Goal: Ask a question

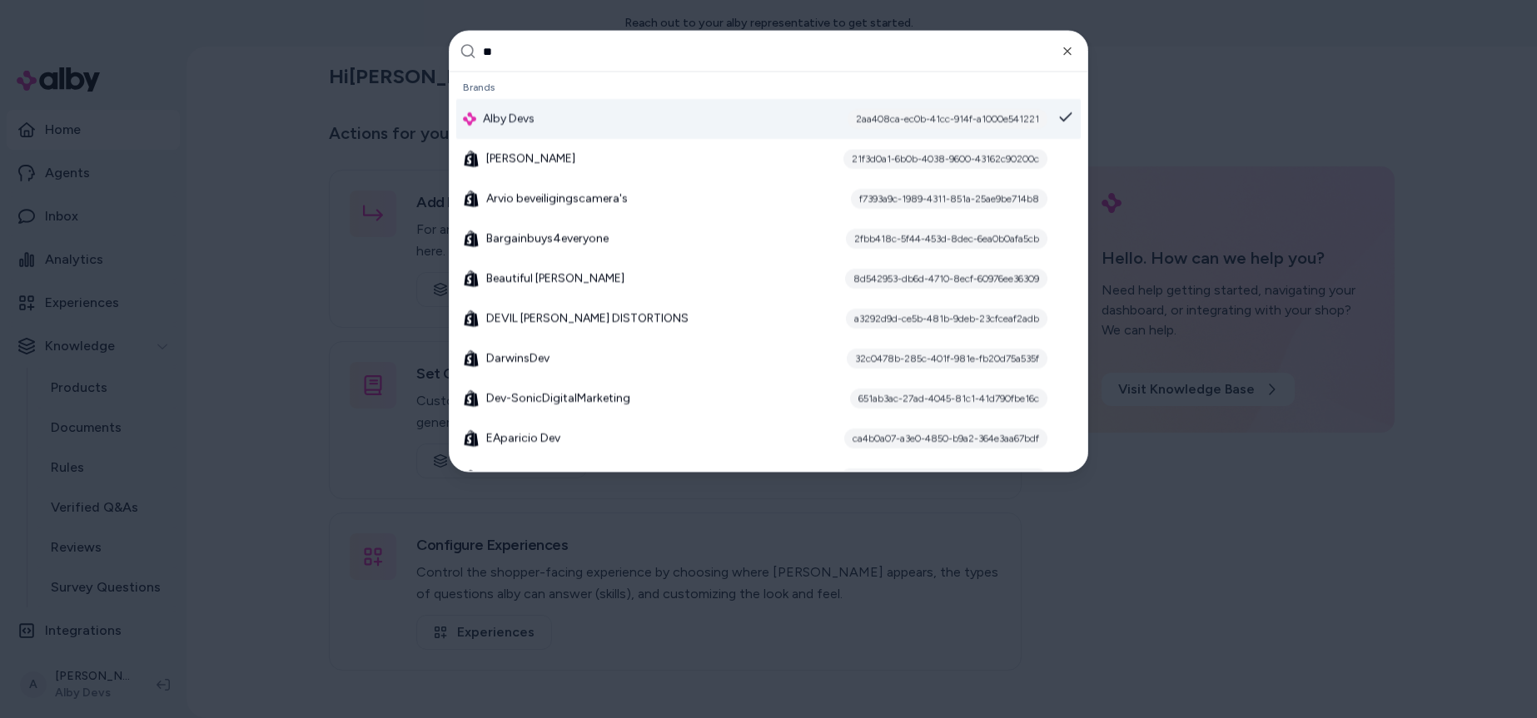
type input "***"
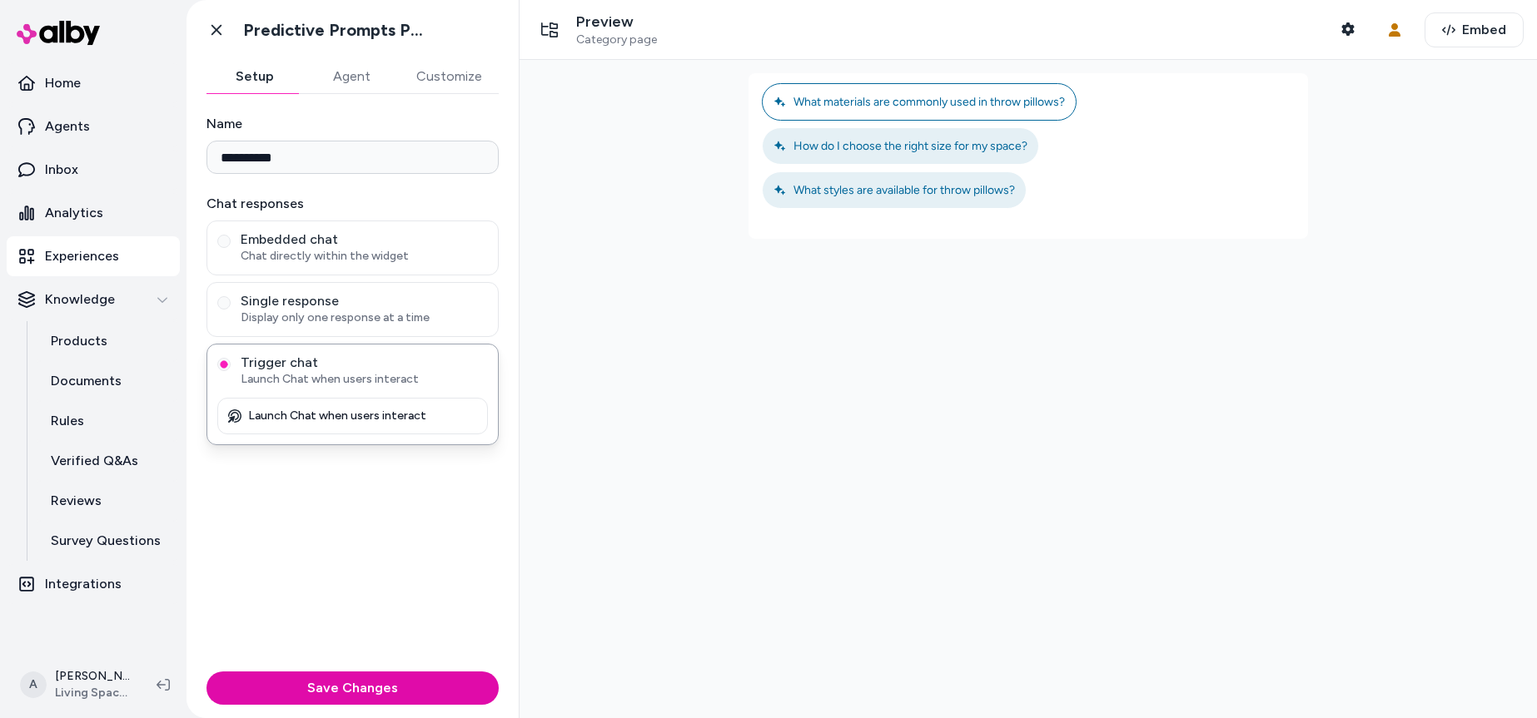
click at [911, 101] on span "What materials are commonly used in throw pillows?" at bounding box center [918, 102] width 291 height 14
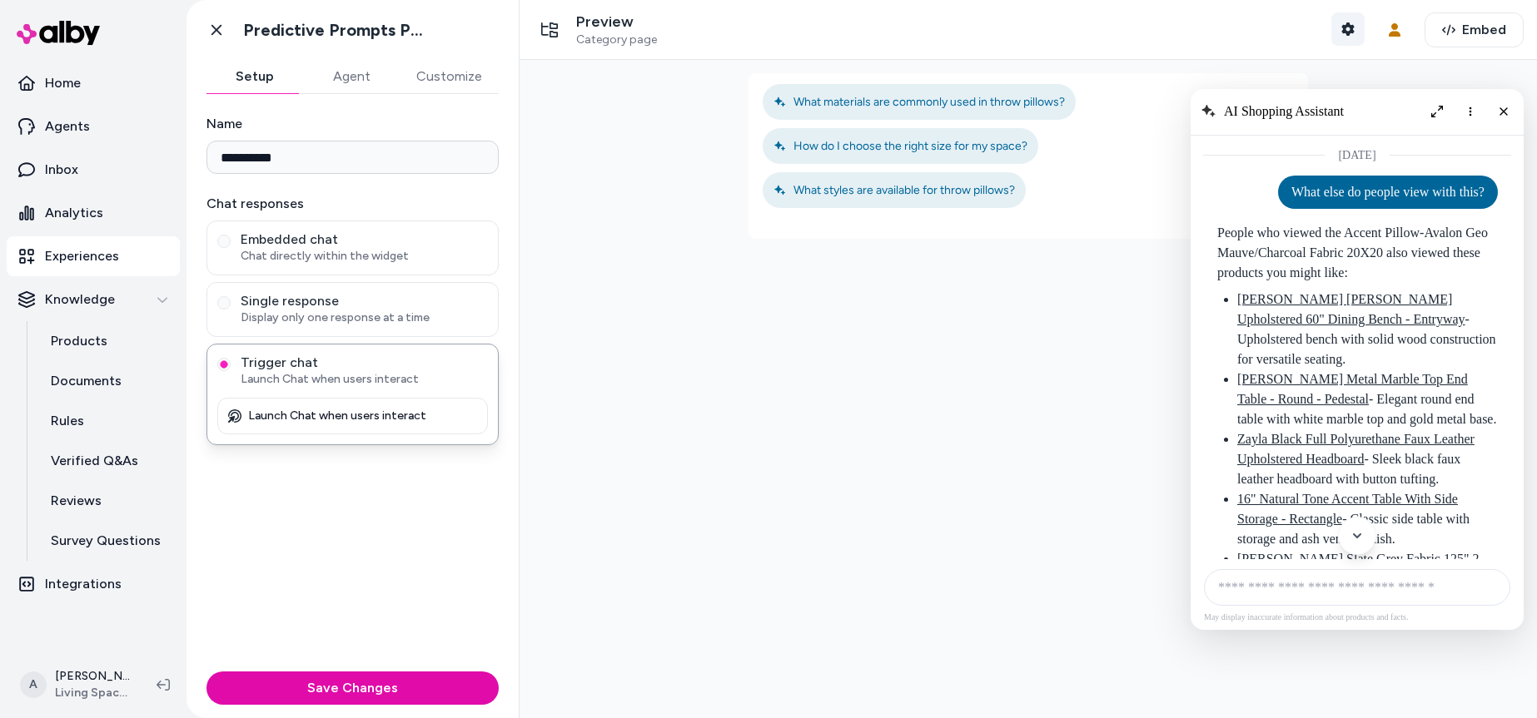
click at [1343, 27] on icon "button" at bounding box center [1347, 28] width 12 height 13
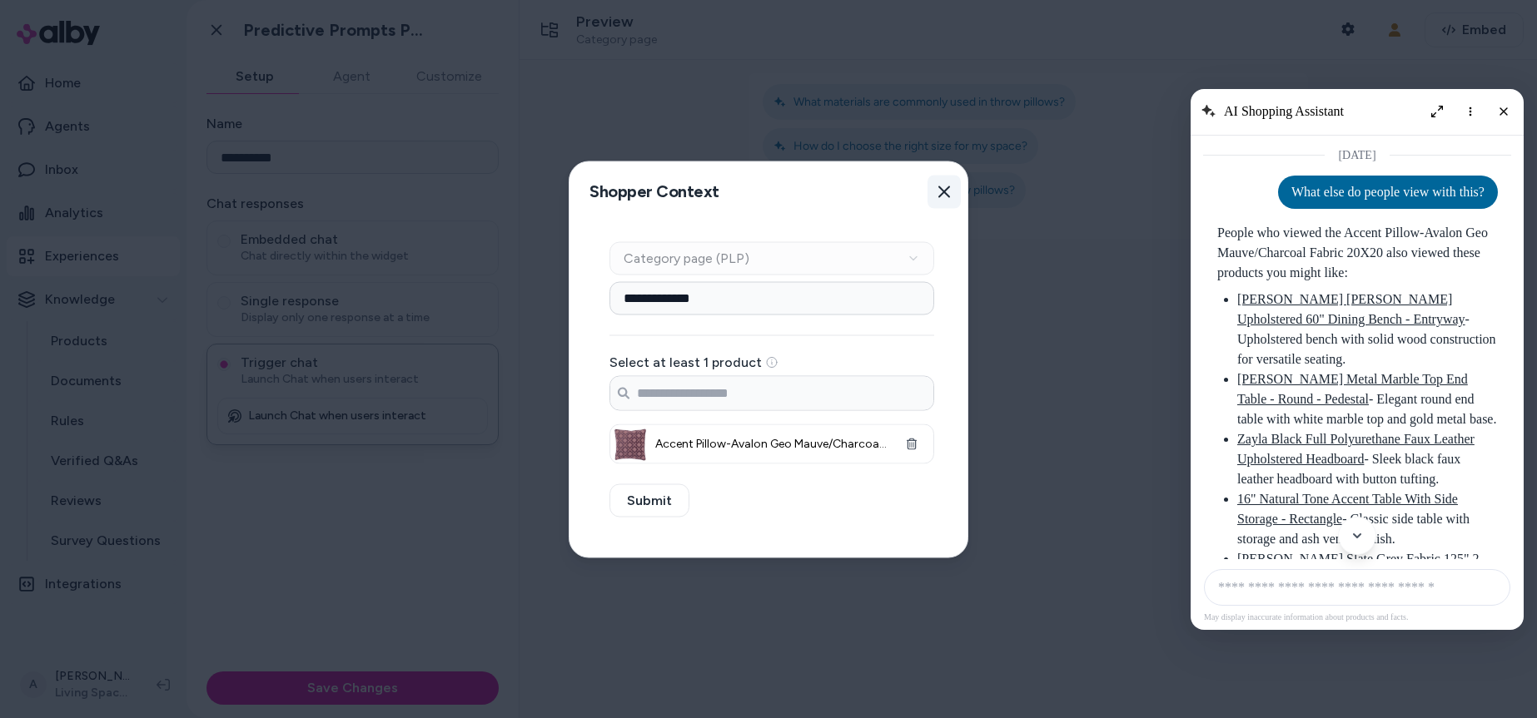
click at [950, 192] on icon "button" at bounding box center [943, 191] width 13 height 13
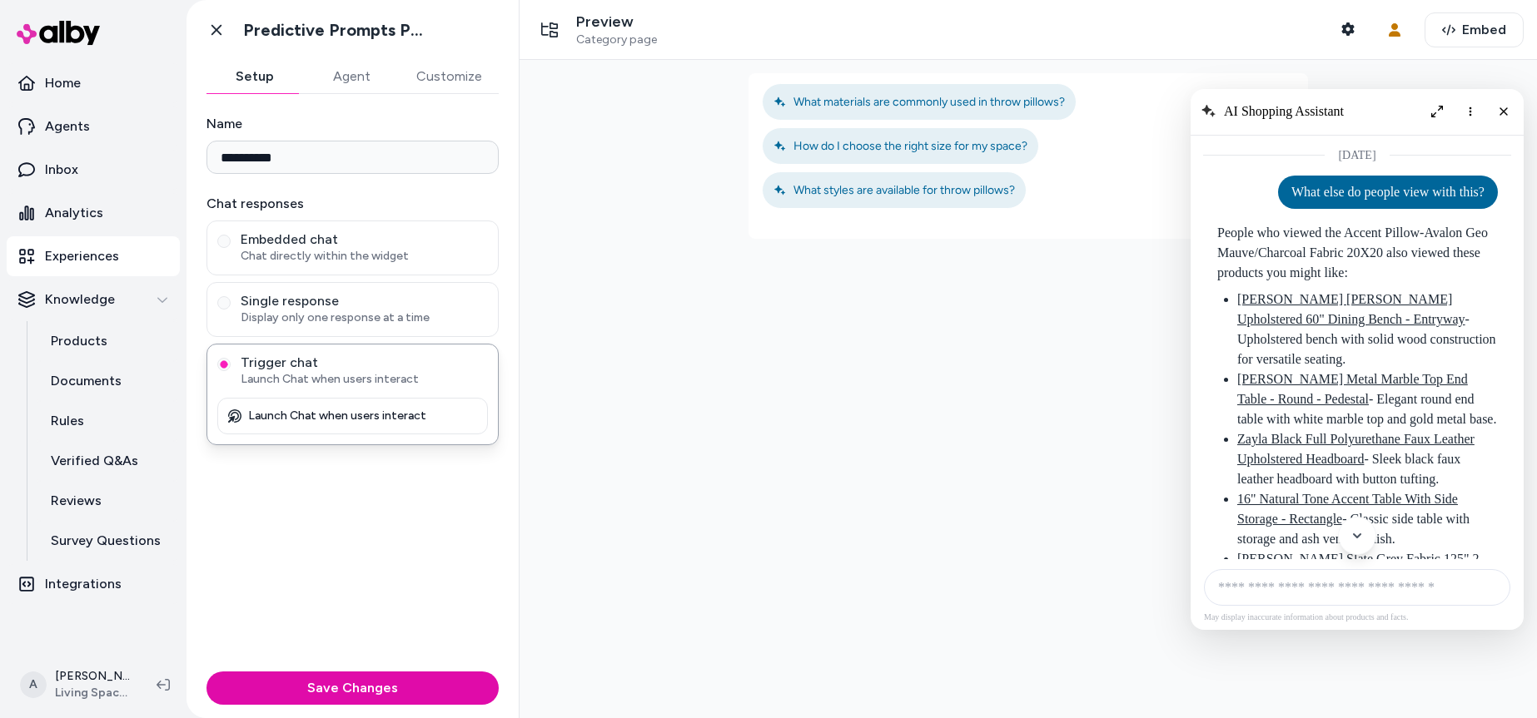
click at [1363, 256] on p "People who viewed the Accent Pillow-Avalon Geo Mauve/Charcoal Fabric 20X20 also…" at bounding box center [1357, 253] width 280 height 60
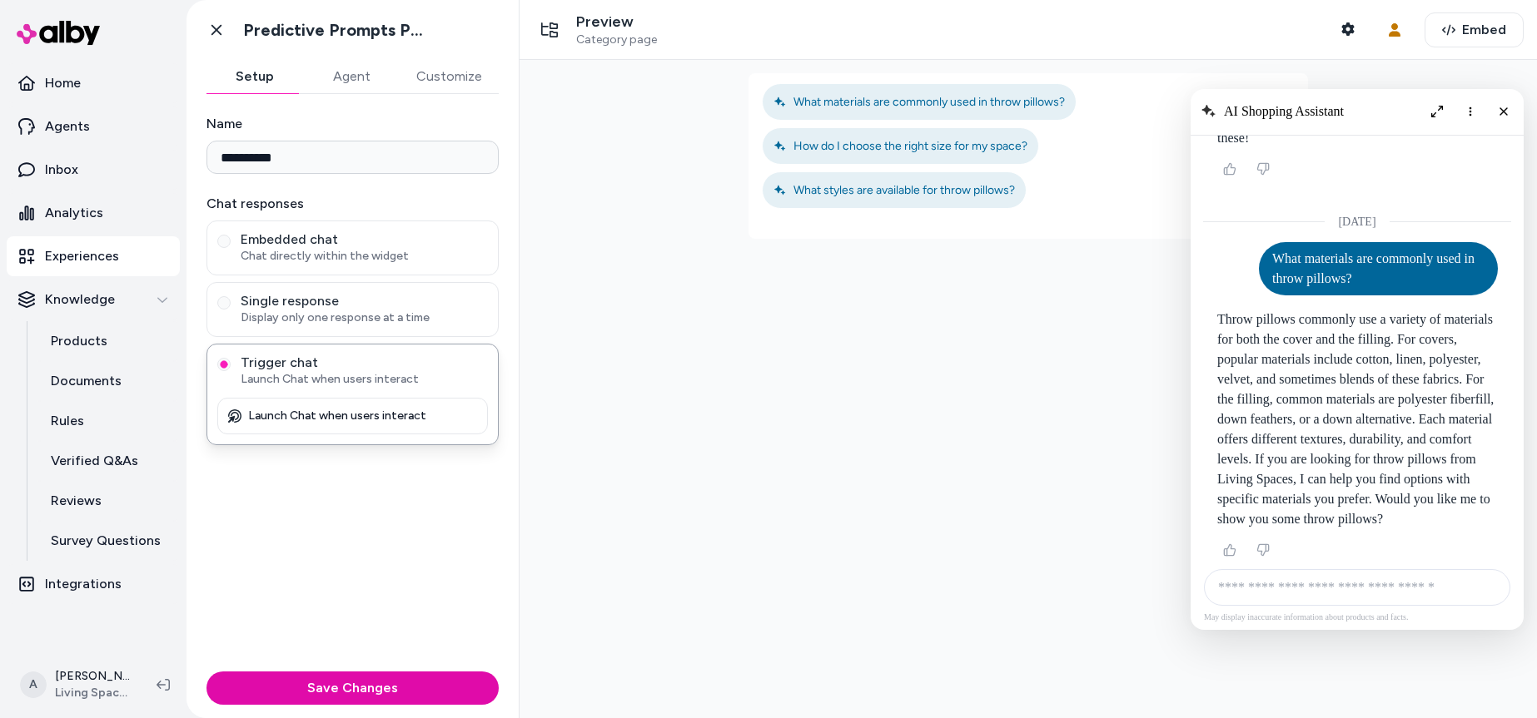
scroll to position [554, 0]
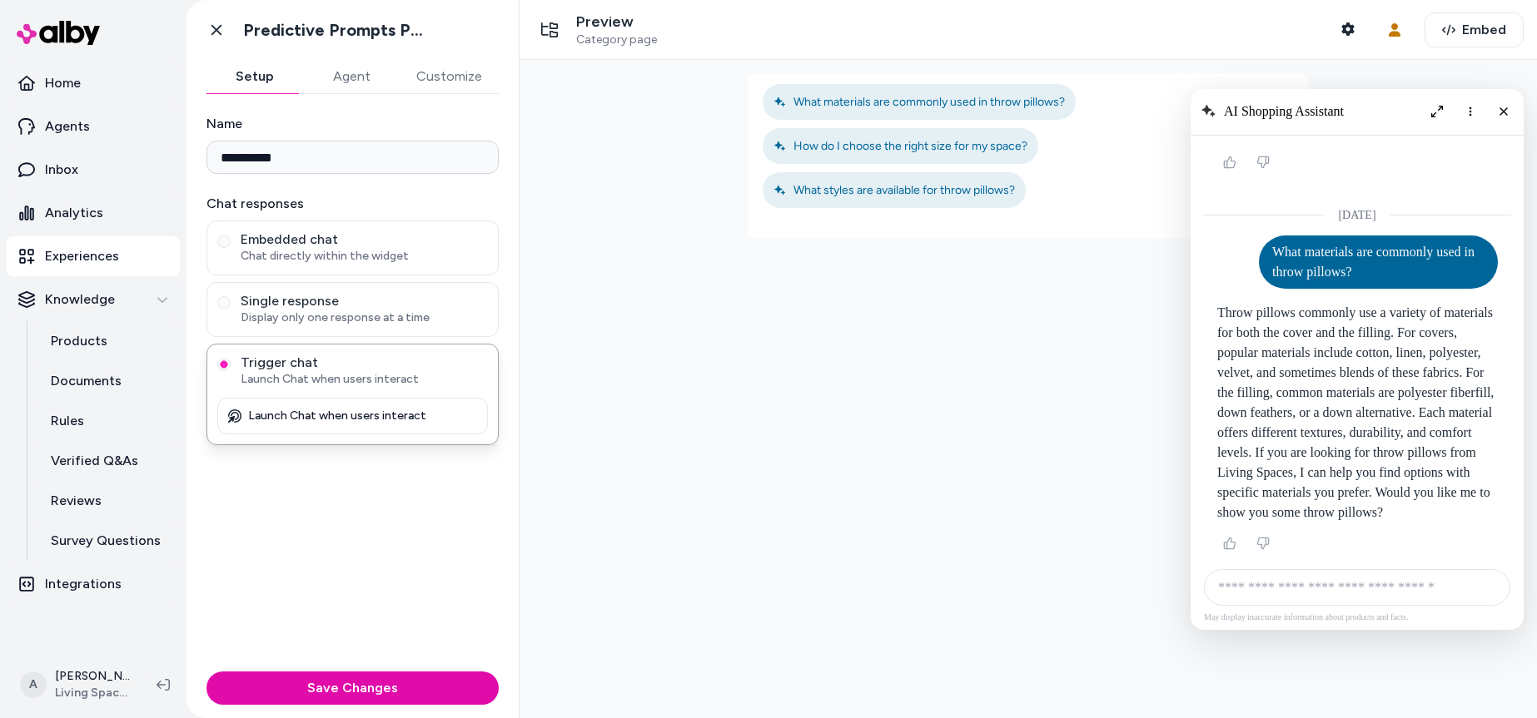
click at [883, 455] on div at bounding box center [1027, 389] width 1017 height 658
click at [837, 539] on div at bounding box center [1027, 389] width 1017 height 658
